Goal: Information Seeking & Learning: Learn about a topic

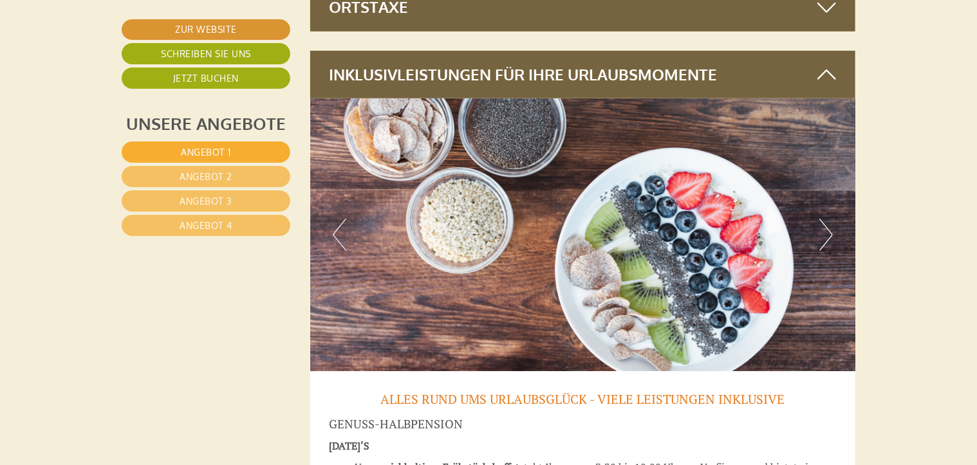
scroll to position [5119, 0]
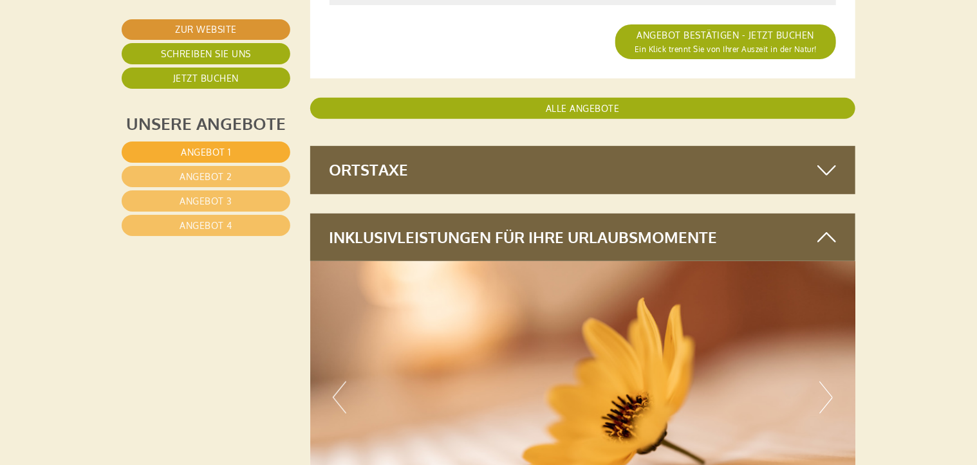
click at [833, 165] on icon at bounding box center [826, 170] width 19 height 22
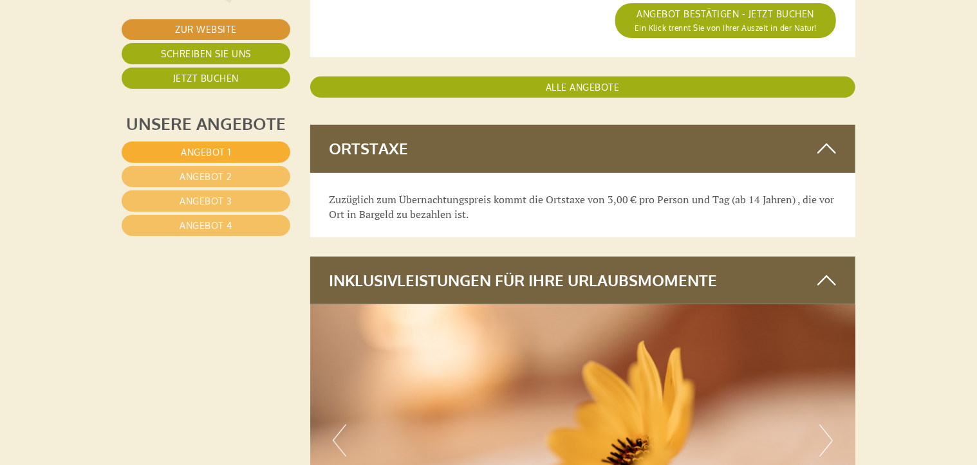
scroll to position [5155, 0]
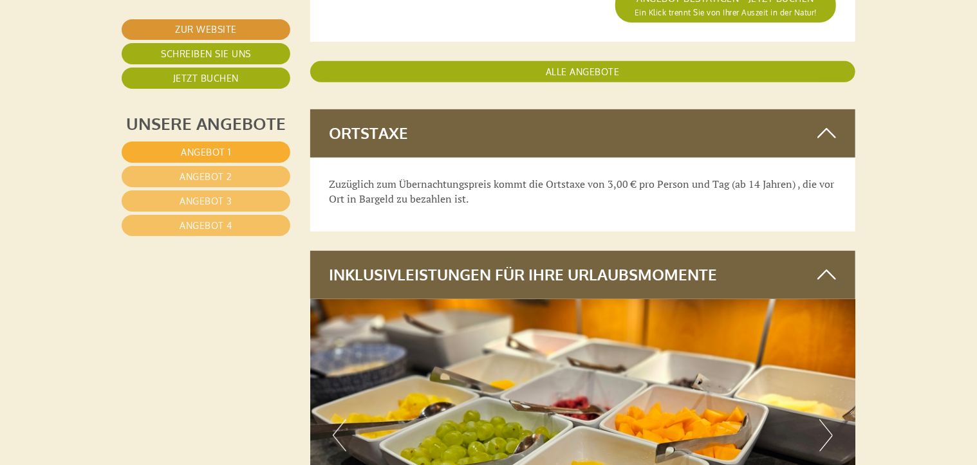
click at [833, 165] on div "Zuzüglich zum Übernachtungspreis kommt die Ortstaxe von 3,00 € pro Person und T…" at bounding box center [583, 195] width 546 height 75
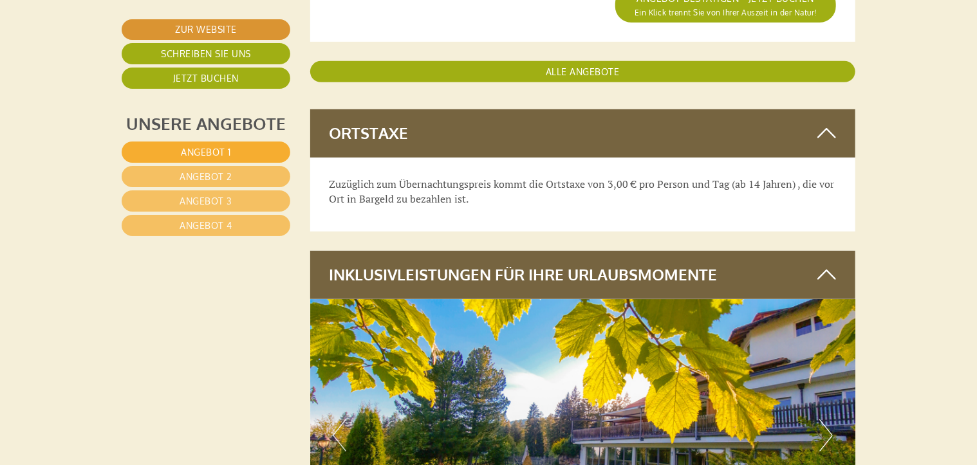
click at [828, 125] on icon at bounding box center [826, 133] width 19 height 22
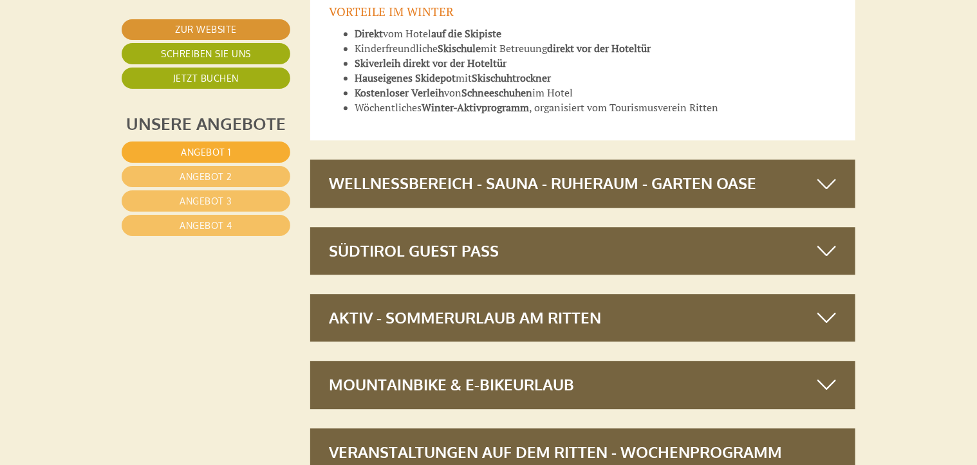
scroll to position [6526, 0]
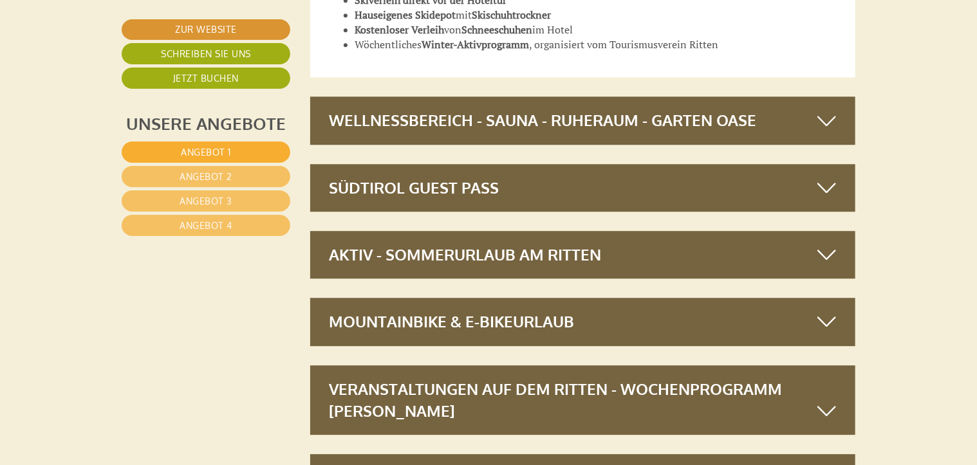
click at [821, 129] on icon at bounding box center [826, 120] width 19 height 22
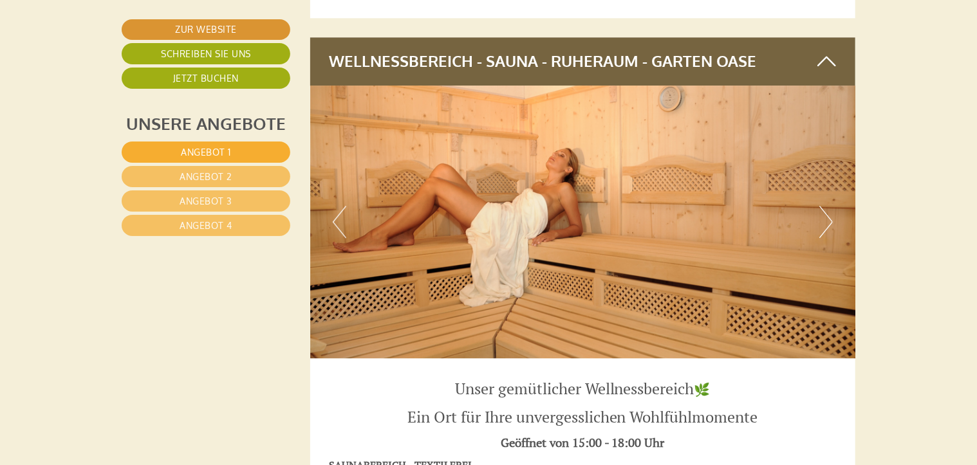
scroll to position [6637, 0]
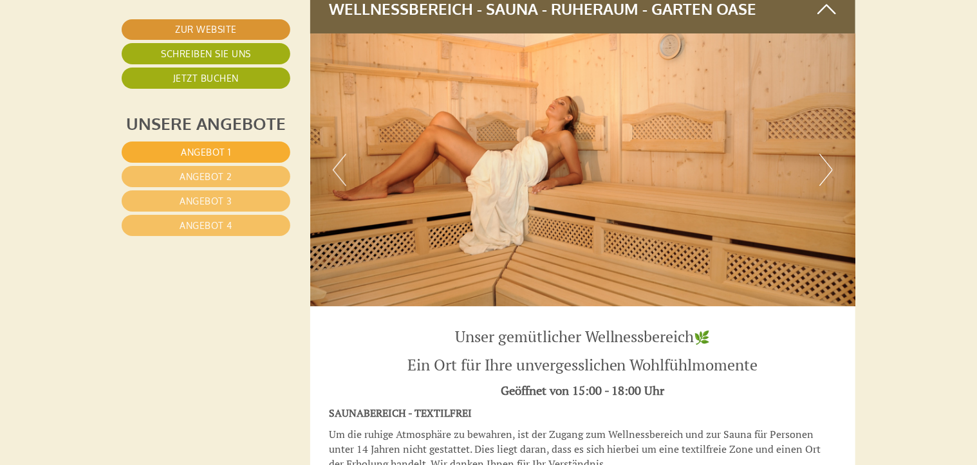
click at [819, 165] on button "Next" at bounding box center [826, 170] width 14 height 32
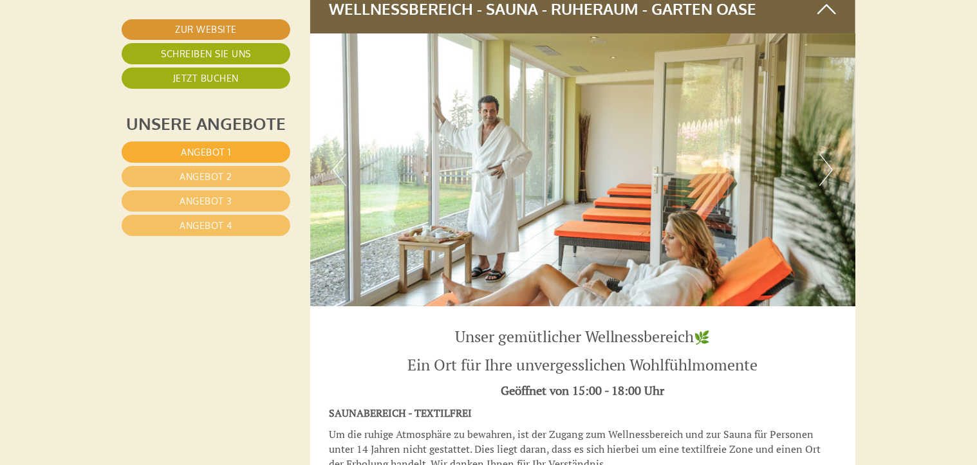
click at [826, 170] on button "Next" at bounding box center [826, 170] width 14 height 32
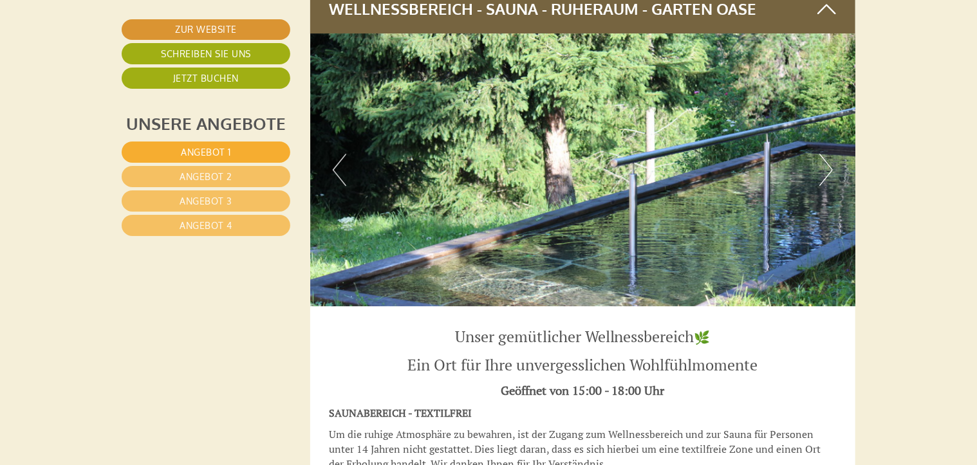
click at [826, 170] on button "Next" at bounding box center [826, 170] width 14 height 32
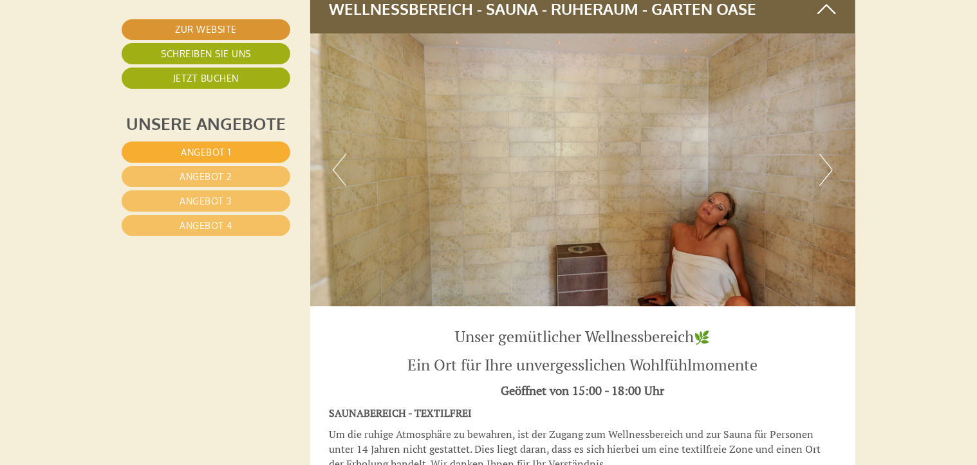
click at [826, 170] on button "Next" at bounding box center [826, 170] width 14 height 32
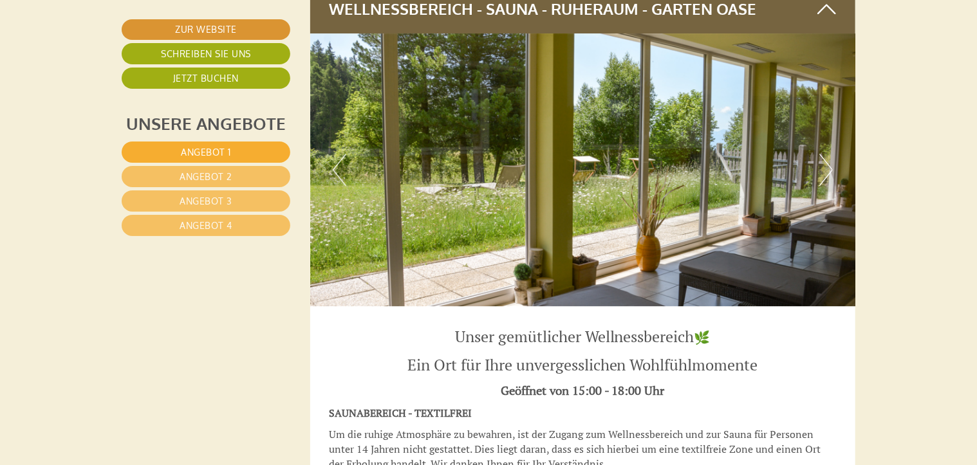
click at [826, 170] on button "Next" at bounding box center [826, 170] width 14 height 32
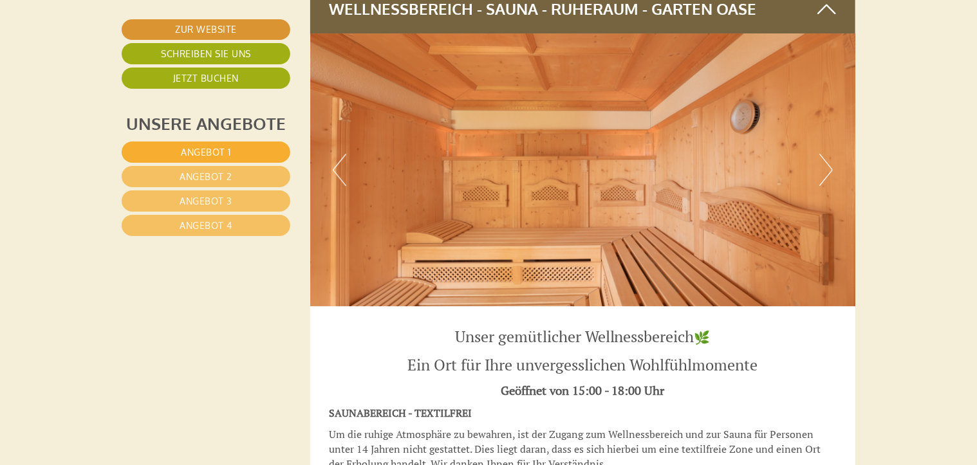
click at [826, 170] on button "Next" at bounding box center [826, 170] width 14 height 32
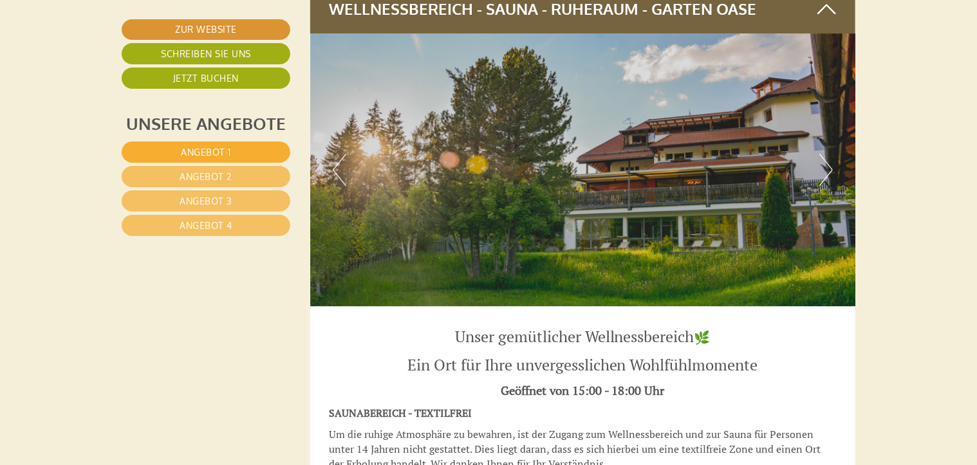
click at [826, 170] on button "Next" at bounding box center [826, 170] width 14 height 32
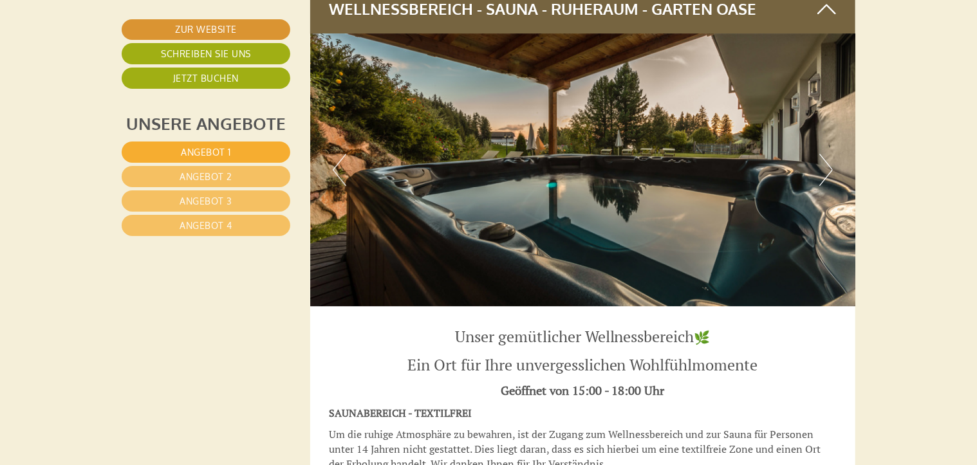
click at [826, 170] on button "Next" at bounding box center [826, 170] width 14 height 32
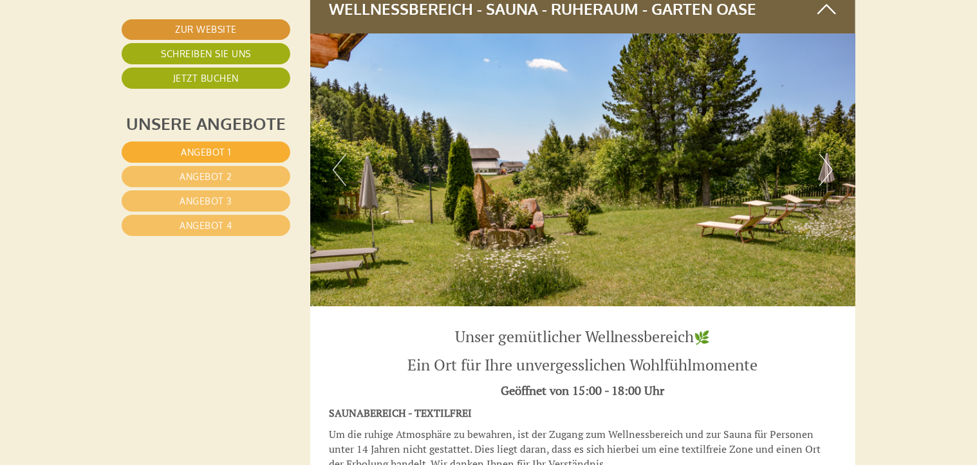
click at [826, 170] on button "Next" at bounding box center [826, 170] width 14 height 32
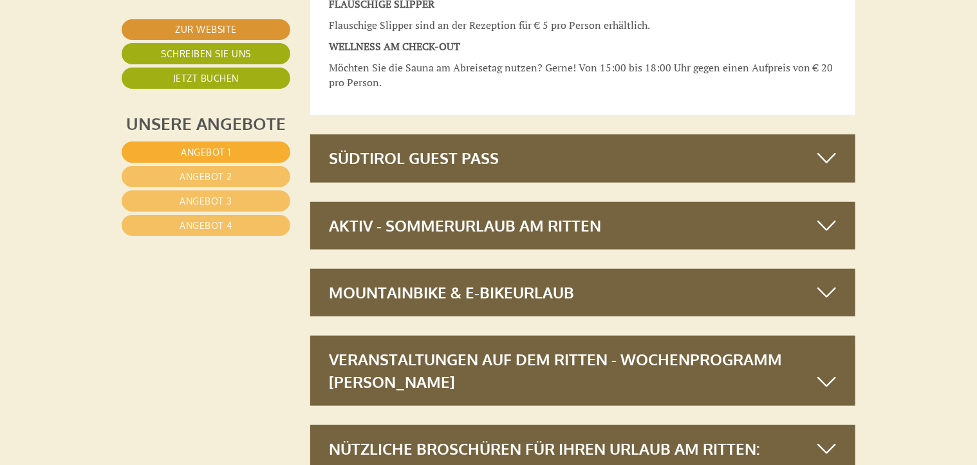
scroll to position [7794, 0]
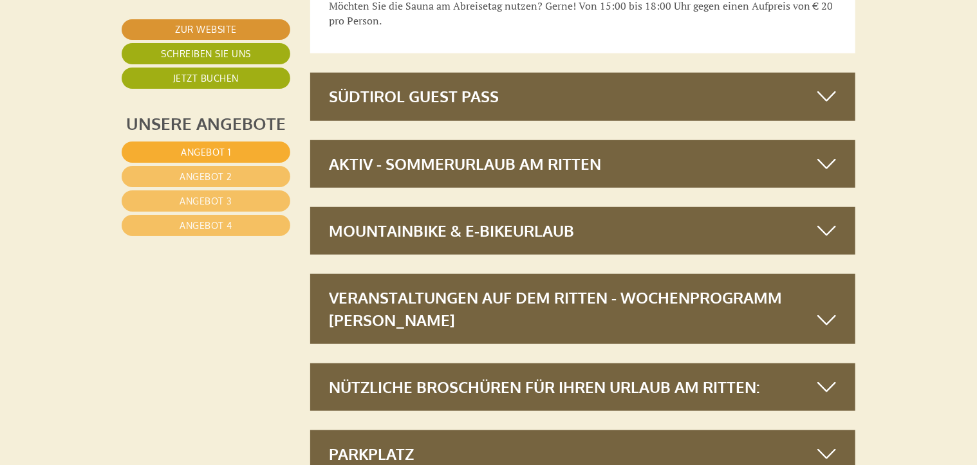
click at [828, 89] on icon at bounding box center [826, 97] width 19 height 22
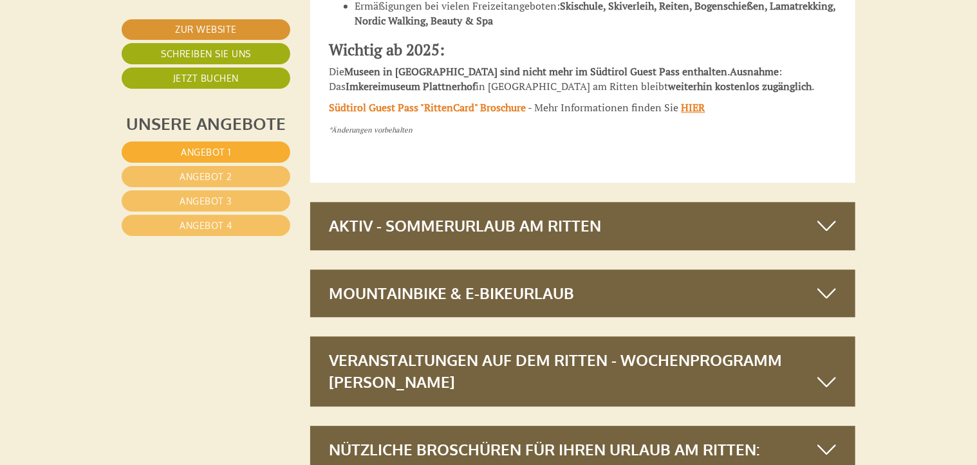
scroll to position [8903, 0]
click at [829, 215] on icon at bounding box center [826, 226] width 19 height 22
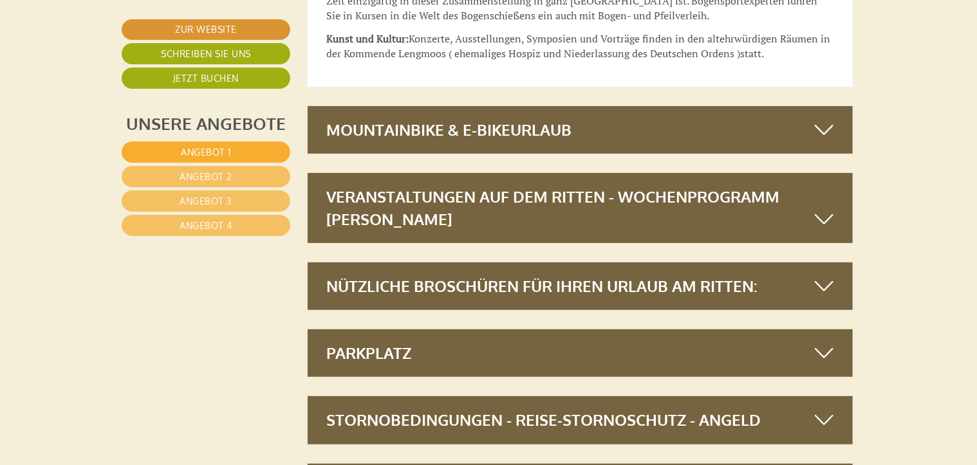
scroll to position [9909, 3]
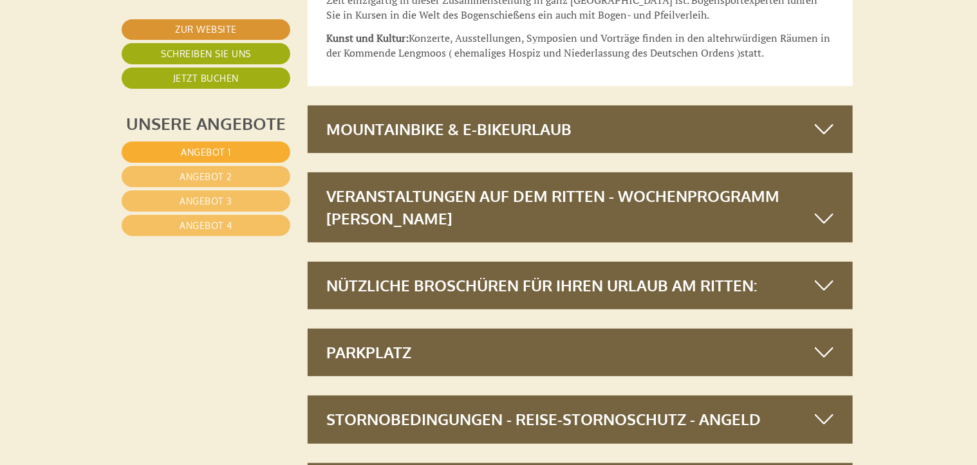
click at [819, 118] on icon at bounding box center [824, 129] width 19 height 22
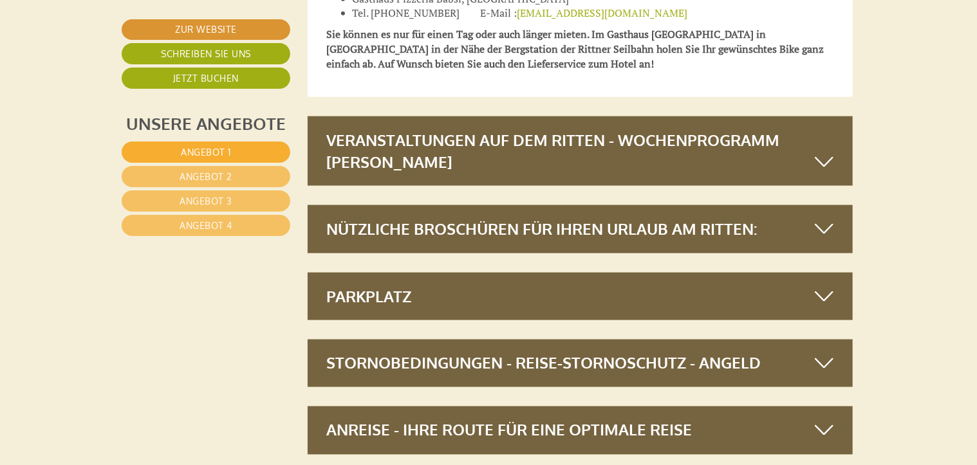
scroll to position [10645, 3]
click at [818, 151] on icon at bounding box center [824, 162] width 19 height 22
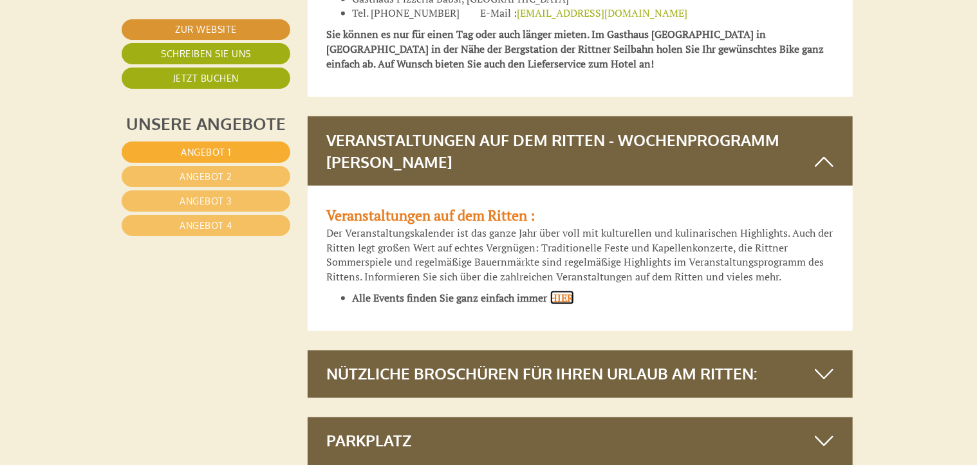
click at [564, 291] on span "HIER" at bounding box center [562, 298] width 24 height 14
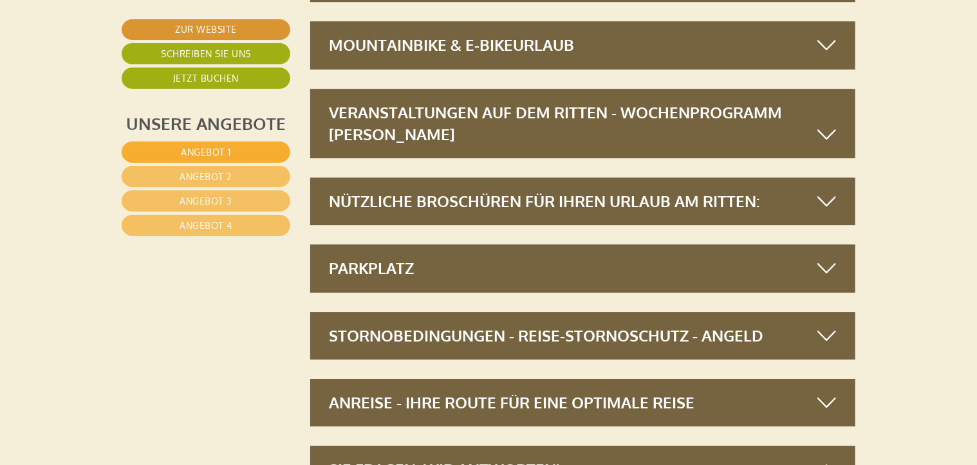
scroll to position [6803, 0]
click at [829, 202] on icon at bounding box center [826, 201] width 19 height 22
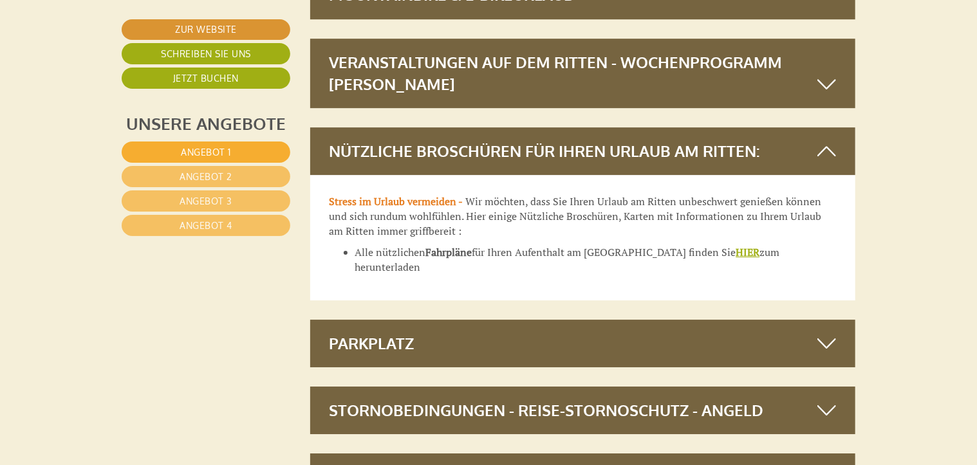
scroll to position [6852, 0]
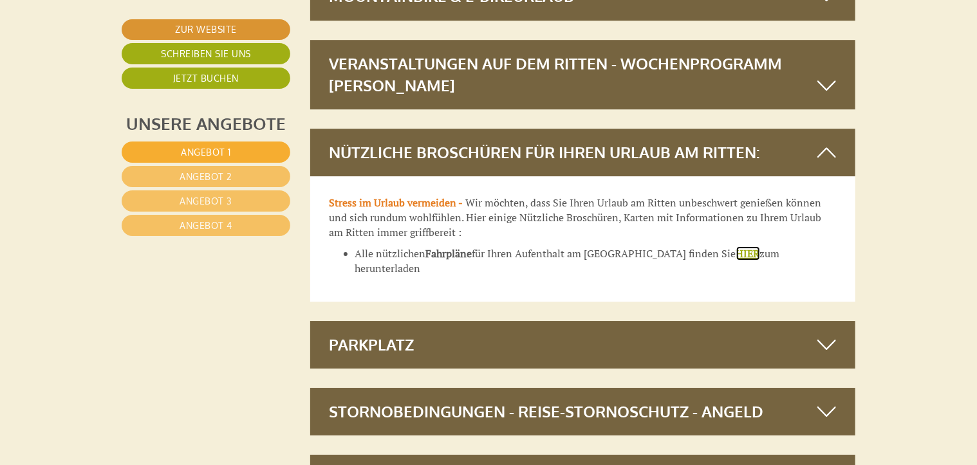
click at [736, 248] on u "HIER" at bounding box center [748, 253] width 24 height 14
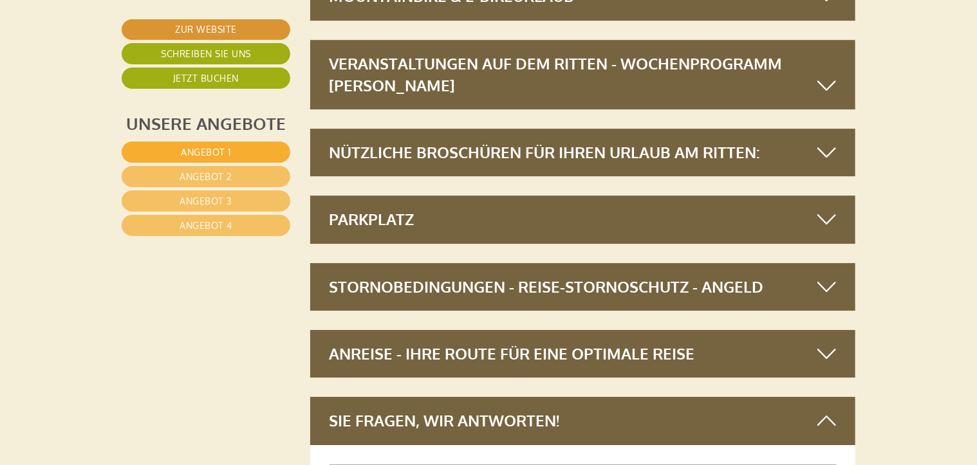
scroll to position [6872, 0]
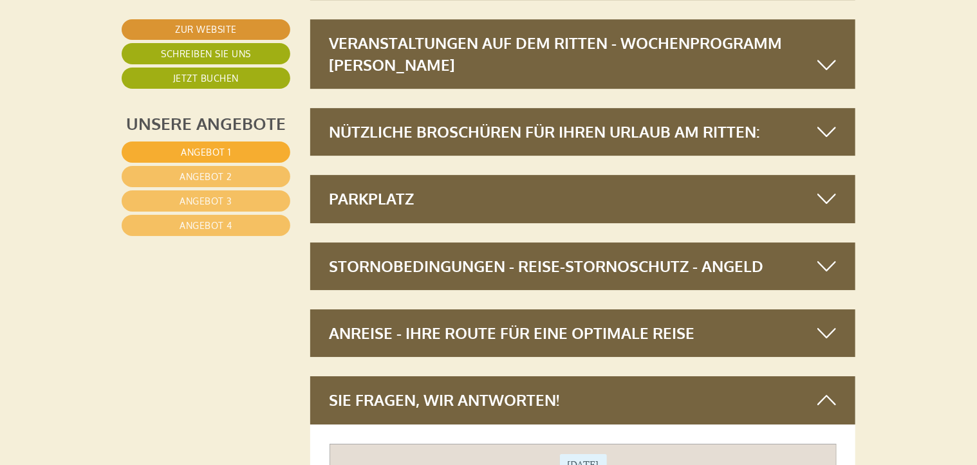
click at [822, 190] on icon at bounding box center [826, 199] width 19 height 22
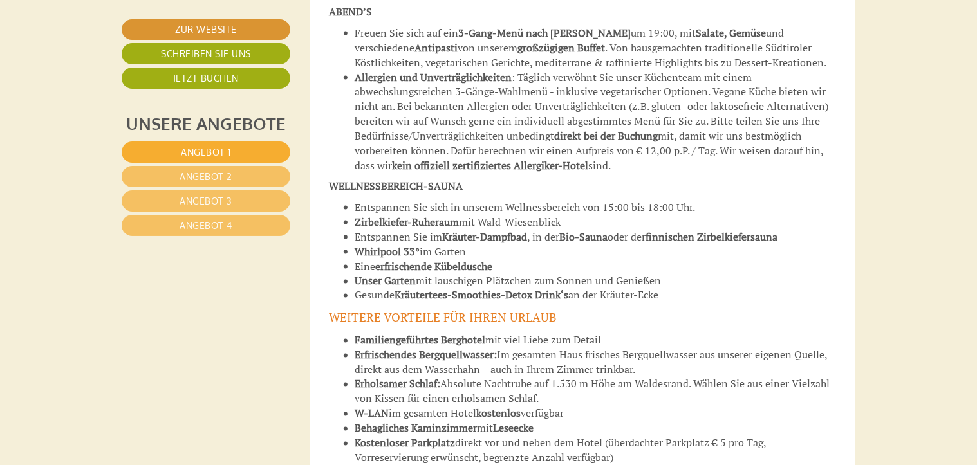
scroll to position [5814, 0]
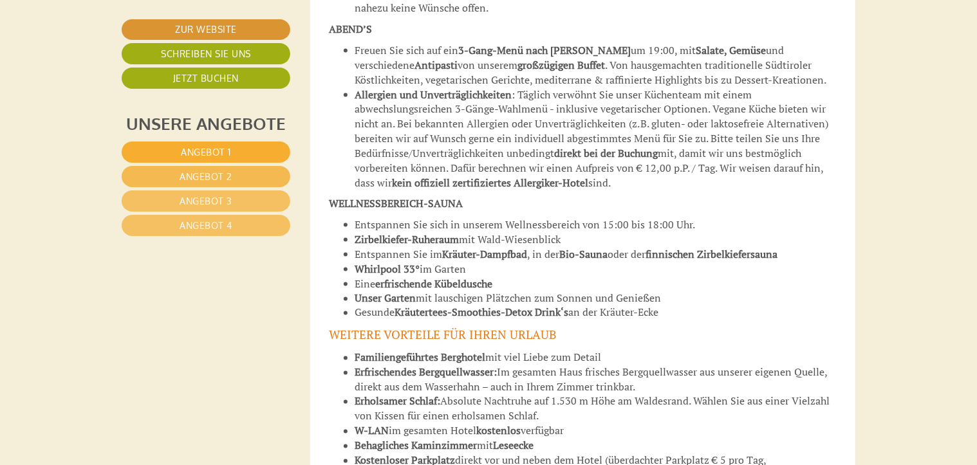
click at [208, 176] on span "Angebot 2" at bounding box center [206, 176] width 53 height 11
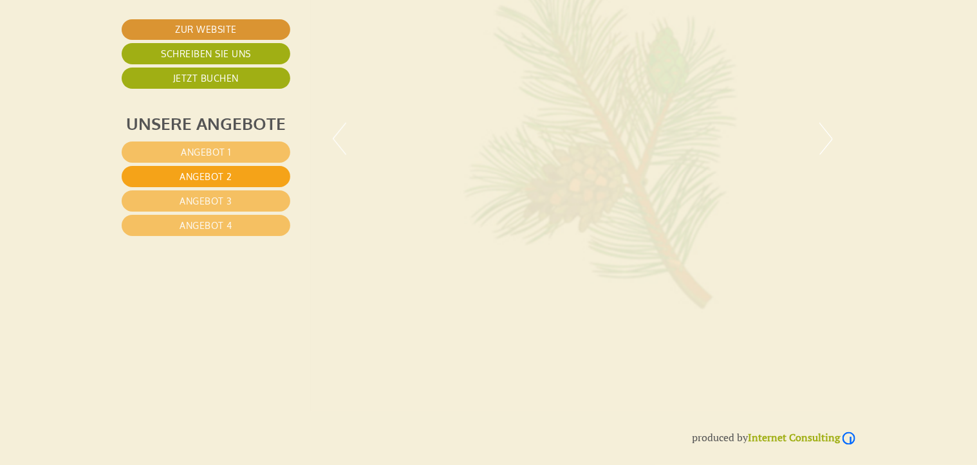
scroll to position [704, 3]
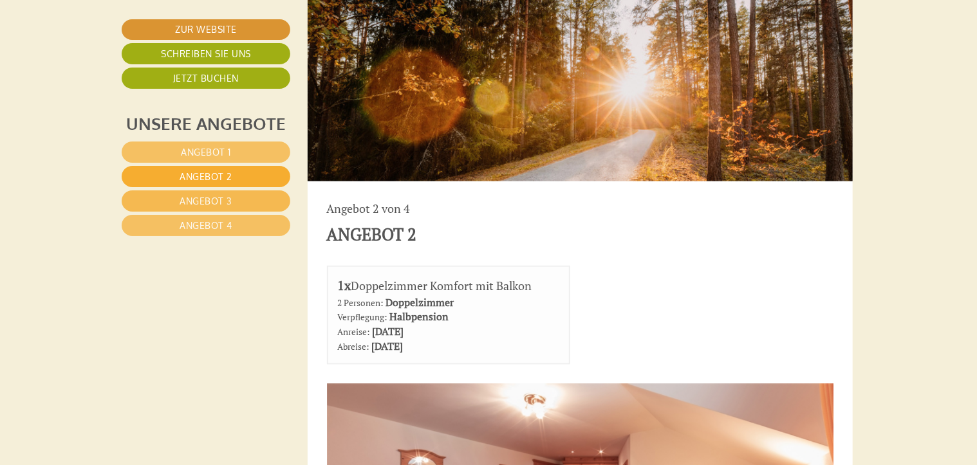
click at [215, 201] on span "Angebot 3" at bounding box center [206, 201] width 53 height 11
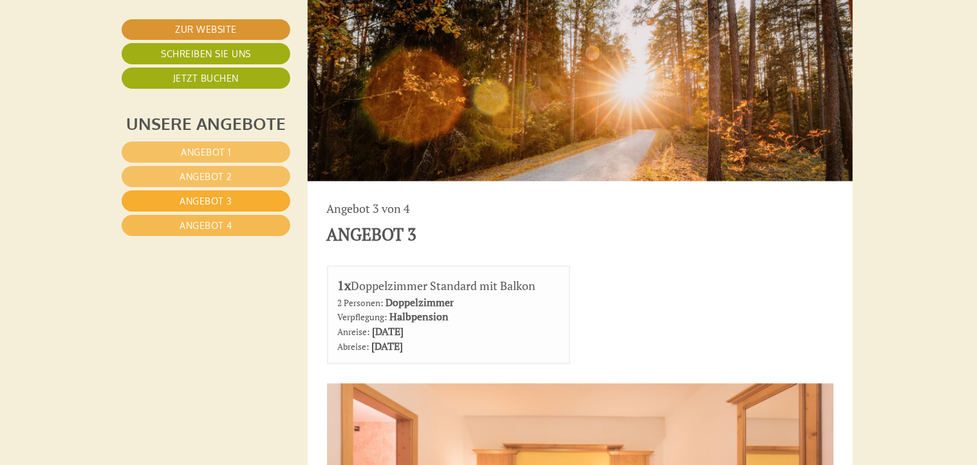
click at [225, 228] on span "Angebot 4" at bounding box center [206, 225] width 53 height 11
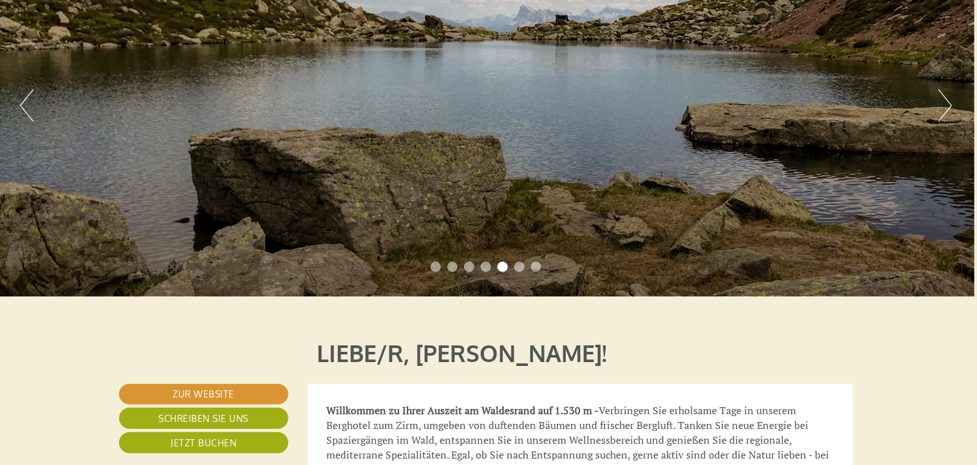
scroll to position [0, 3]
